Goal: Task Accomplishment & Management: Use online tool/utility

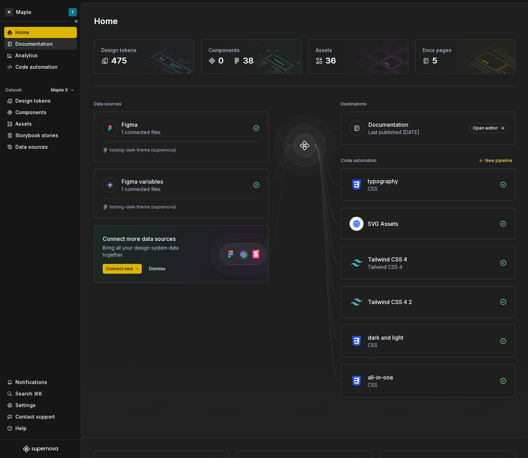
click at [44, 45] on div "Documentation" at bounding box center [33, 44] width 37 height 7
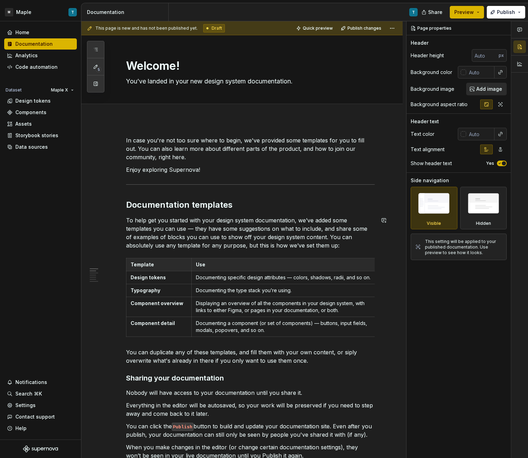
scroll to position [7, 0]
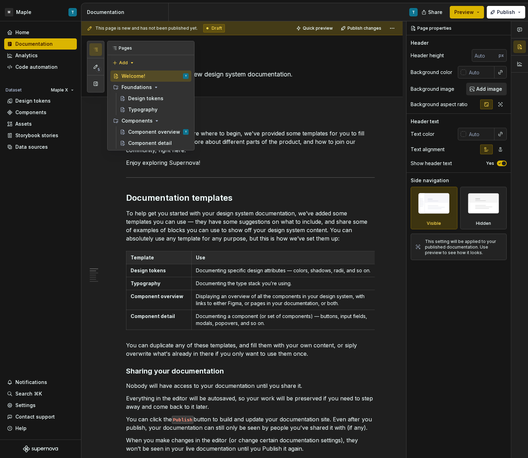
click at [93, 49] on icon "button" at bounding box center [96, 50] width 6 height 6
click at [149, 131] on div "Component overview" at bounding box center [147, 132] width 39 height 7
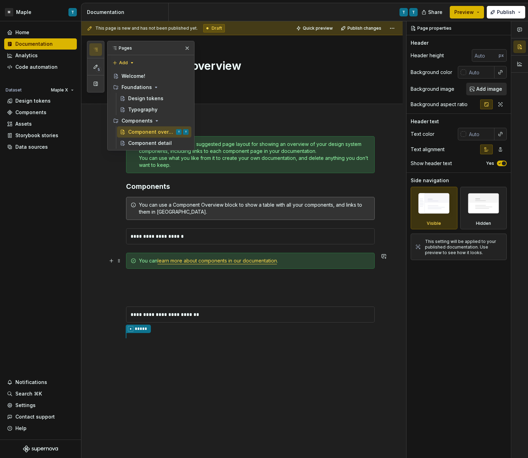
click at [263, 264] on div "You can learn more about components in our documentation ." at bounding box center [250, 261] width 249 height 16
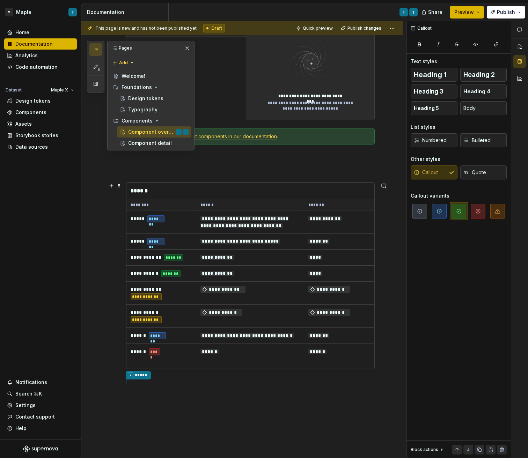
scroll to position [211, 0]
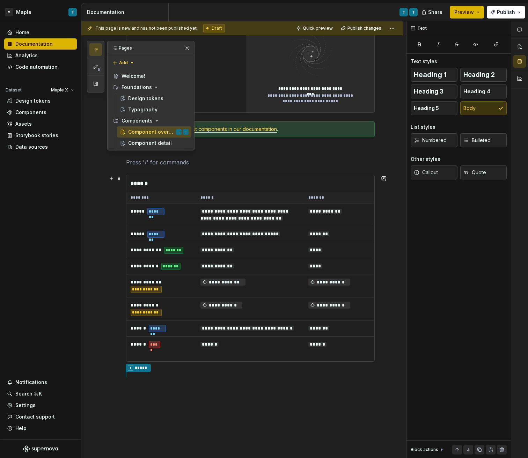
click at [113, 297] on div "**********" at bounding box center [241, 216] width 321 height 617
type textarea "*"
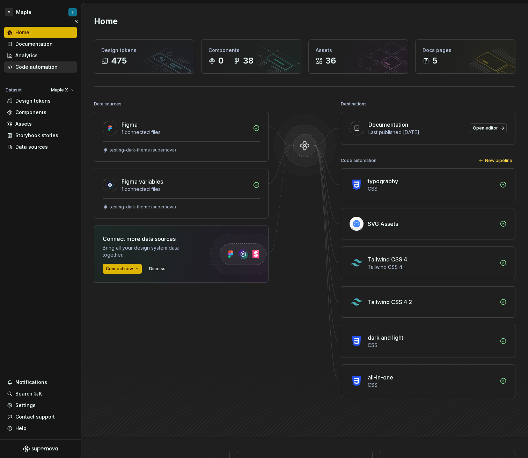
click at [35, 63] on div "Code automation" at bounding box center [40, 66] width 73 height 11
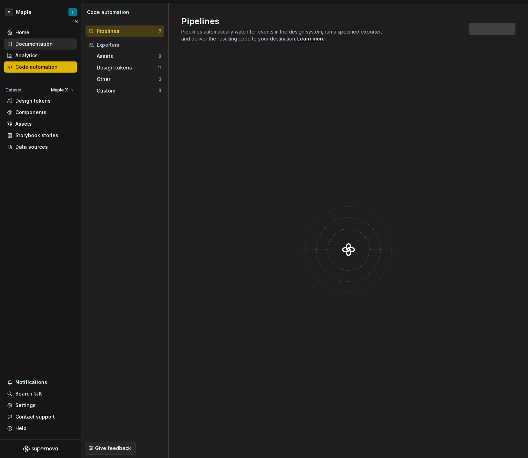
click at [37, 49] on div "Documentation" at bounding box center [40, 43] width 73 height 11
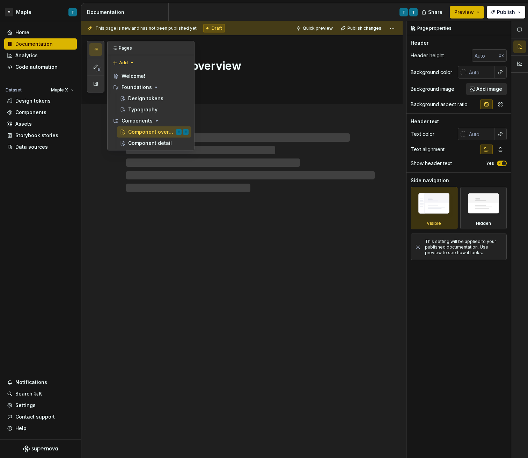
click at [100, 52] on button "button" at bounding box center [95, 49] width 13 height 13
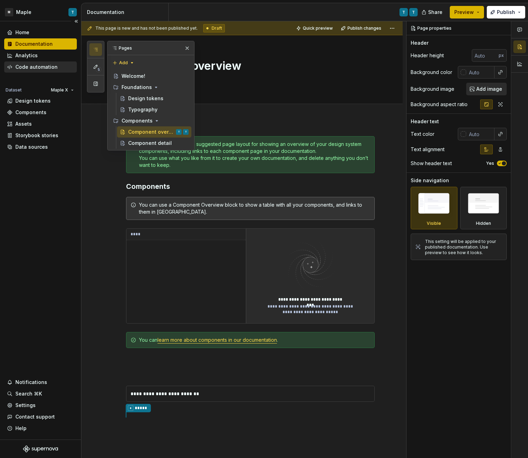
type textarea "*"
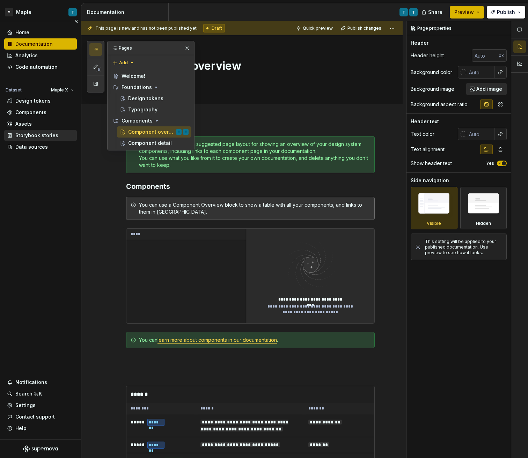
click at [38, 133] on div "Storybook stories" at bounding box center [36, 135] width 43 height 7
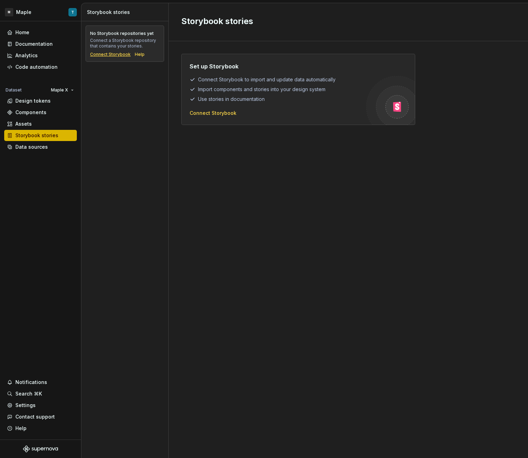
click at [115, 56] on div "Connect Storybook" at bounding box center [110, 55] width 41 height 6
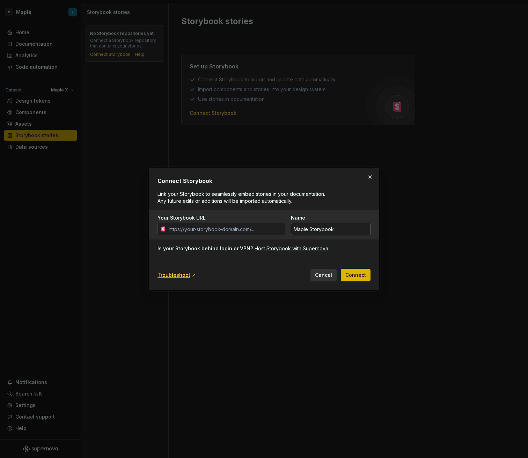
click at [314, 234] on input "Maple Storybook" at bounding box center [331, 229] width 80 height 13
click at [297, 249] on div "Host Storybook with Supernova" at bounding box center [292, 248] width 74 height 7
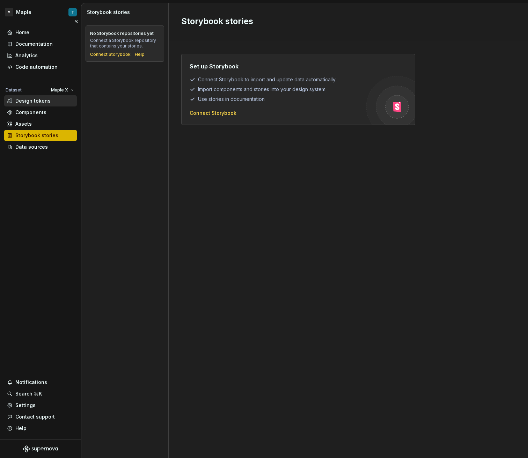
click at [48, 103] on div "Design tokens" at bounding box center [32, 100] width 35 height 7
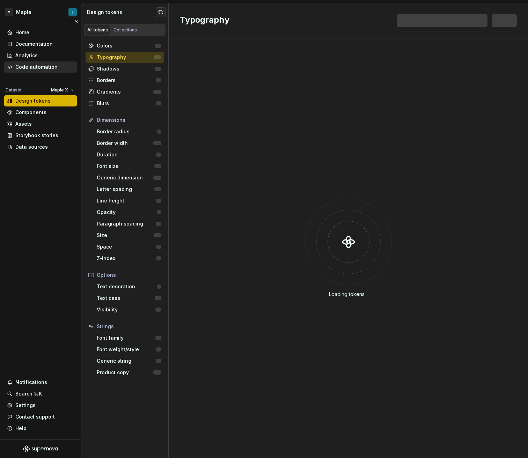
click at [42, 67] on div "Code automation" at bounding box center [36, 67] width 42 height 7
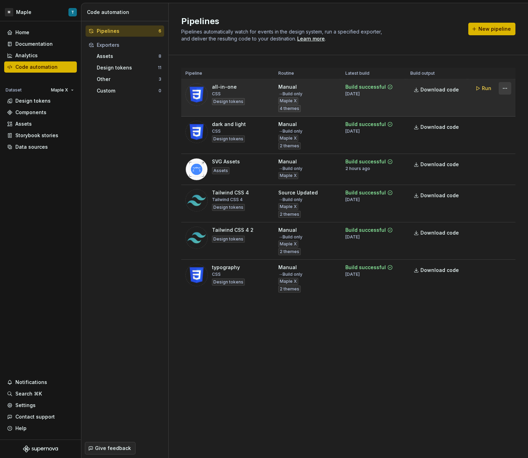
click at [506, 87] on html "M Maple T Home Documentation Analytics Code automation Dataset Maple X Design t…" at bounding box center [264, 229] width 528 height 458
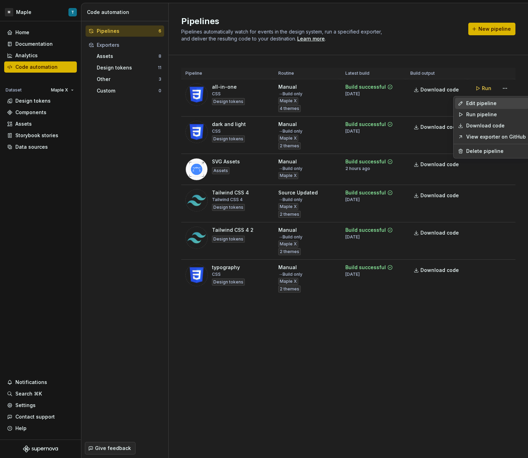
click at [493, 103] on div "Edit pipeline" at bounding box center [496, 103] width 60 height 7
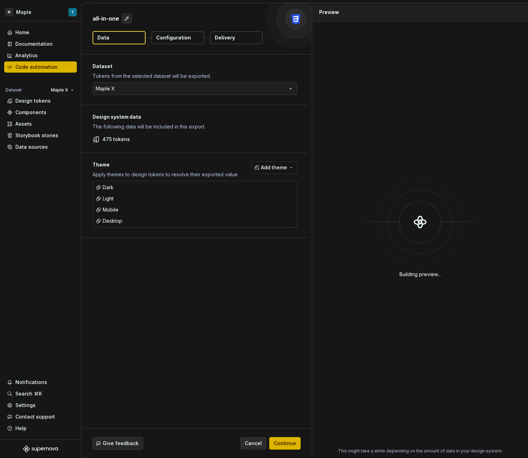
click at [225, 40] on p "Delivery" at bounding box center [225, 37] width 20 height 7
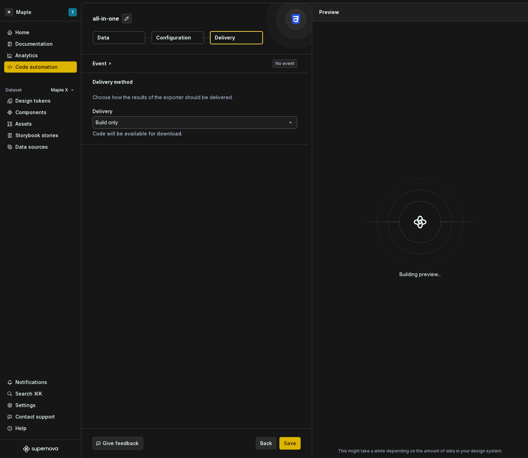
click at [153, 128] on html "**********" at bounding box center [264, 229] width 528 height 458
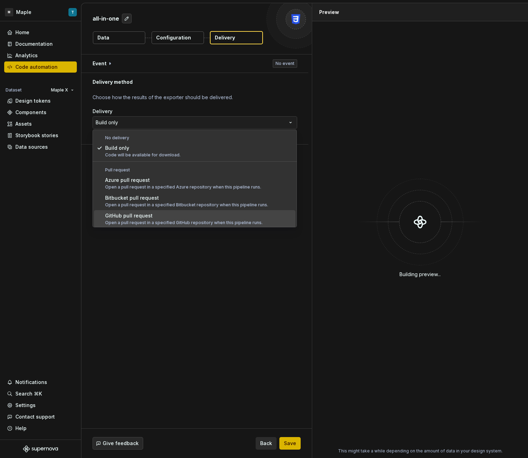
scroll to position [0, 0]
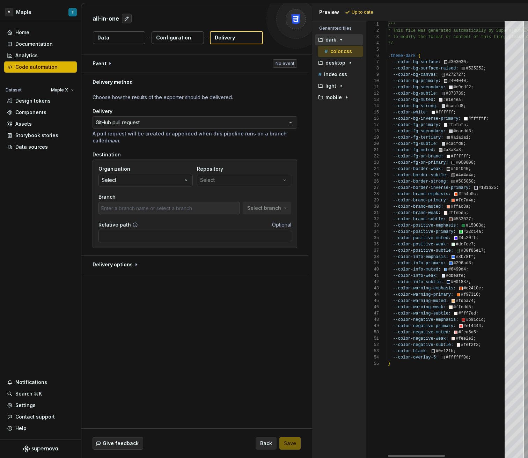
click at [185, 181] on icon "button" at bounding box center [186, 180] width 7 height 7
click at [205, 188] on div "Organization Select Repository Select Branch Select branch" at bounding box center [195, 190] width 193 height 49
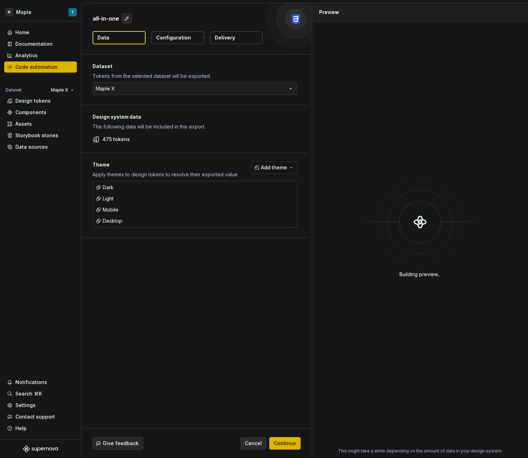
click at [239, 35] on button "Delivery" at bounding box center [236, 37] width 52 height 13
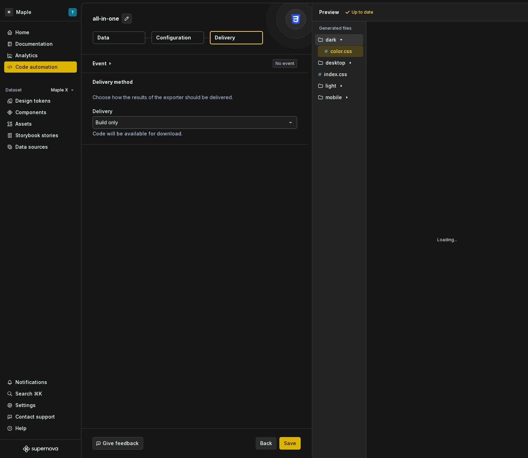
click at [133, 125] on html "**********" at bounding box center [264, 229] width 528 height 458
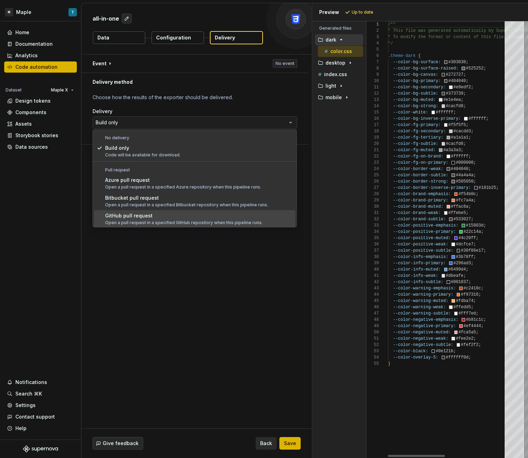
scroll to position [0, 0]
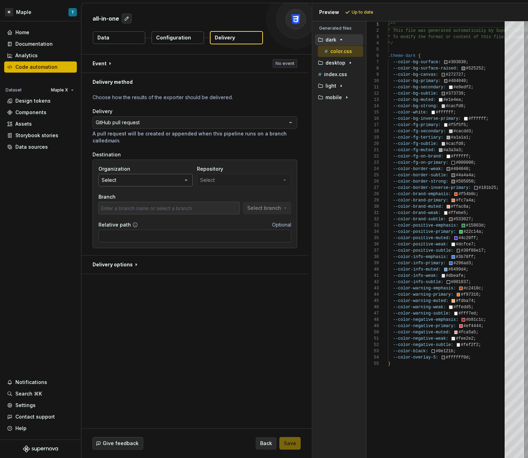
click at [169, 181] on button "Select" at bounding box center [146, 180] width 94 height 13
